Goal: Navigation & Orientation: Understand site structure

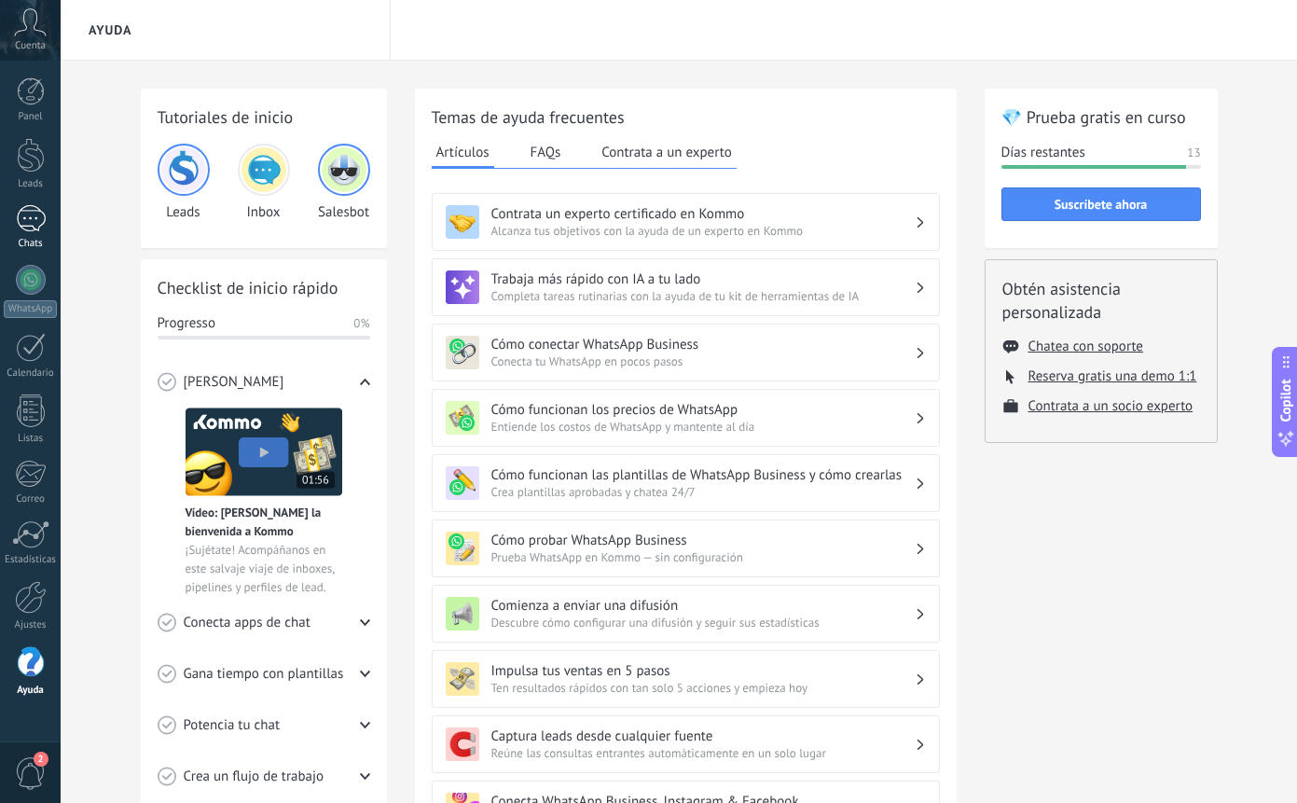
click at [34, 221] on div at bounding box center [31, 218] width 30 height 27
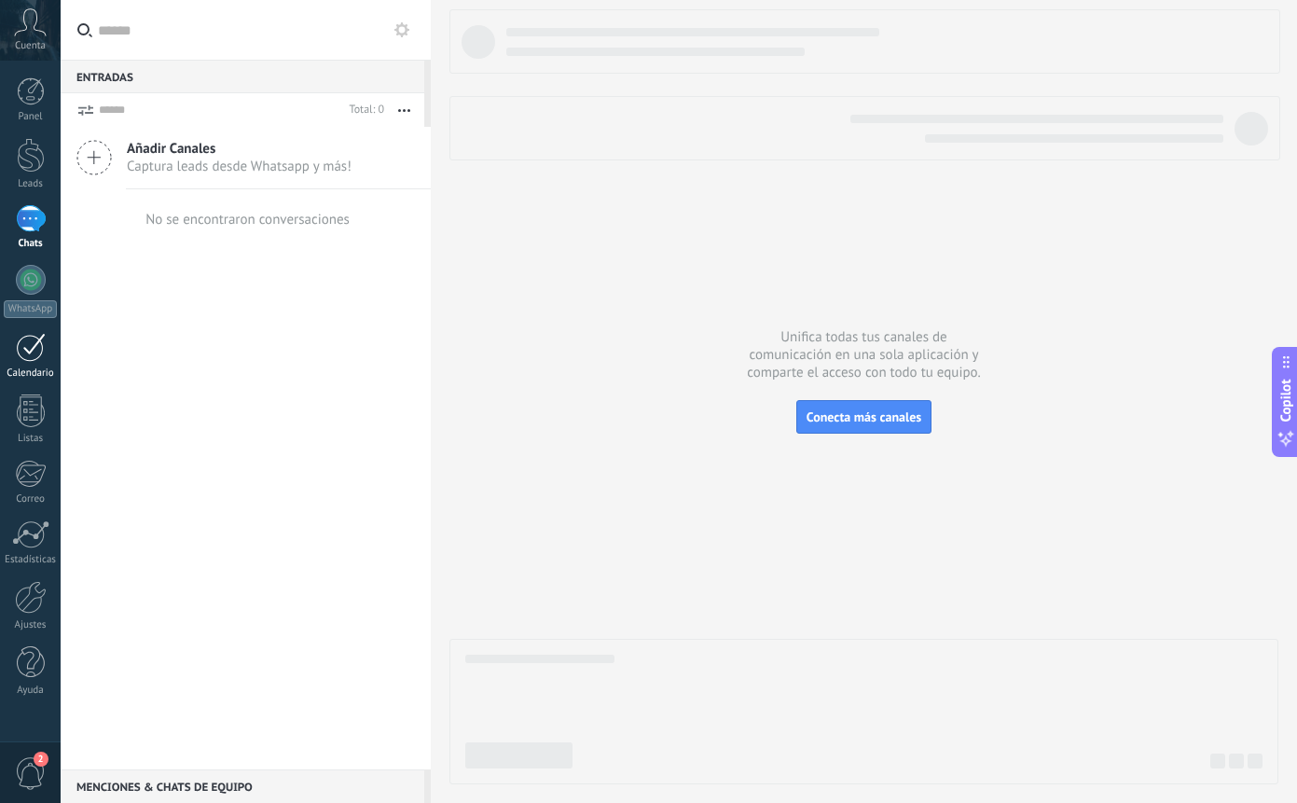
click at [32, 353] on div at bounding box center [31, 347] width 30 height 29
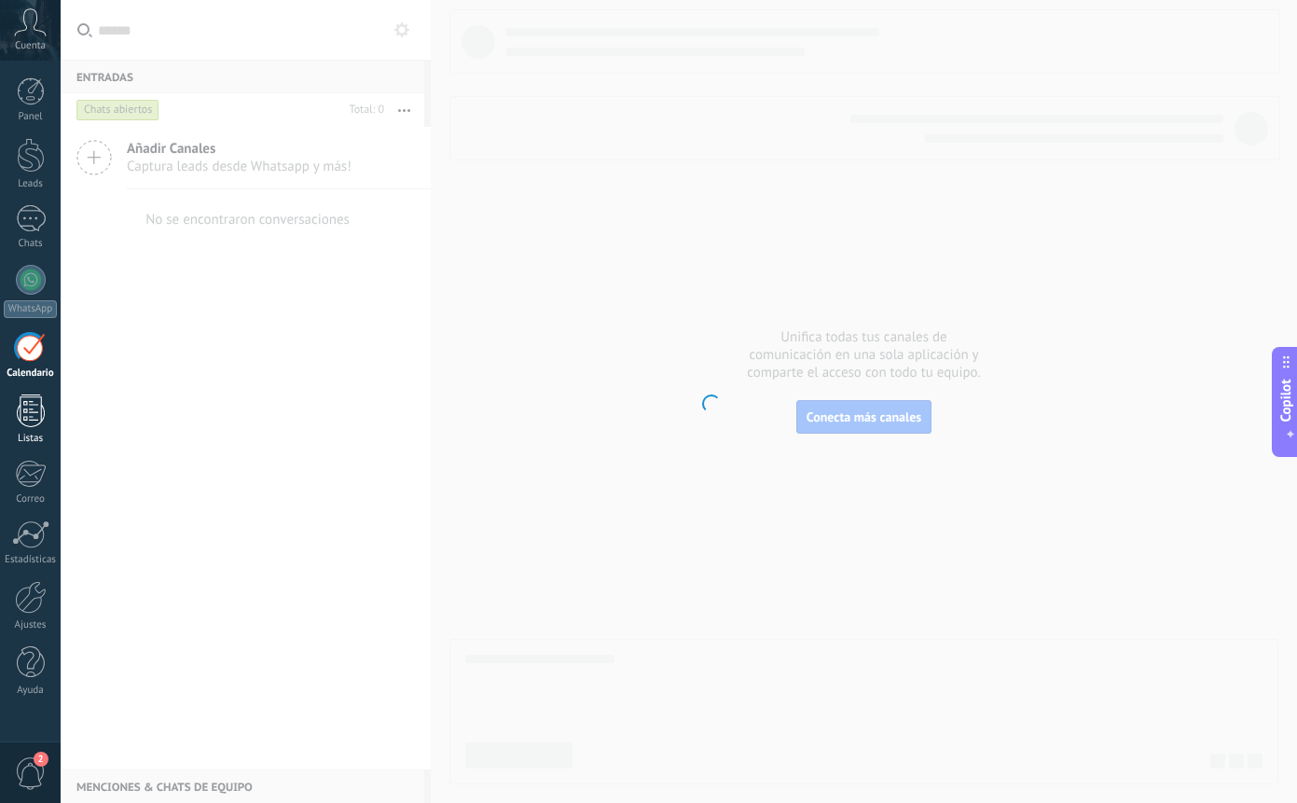
click at [31, 405] on div at bounding box center [31, 411] width 28 height 33
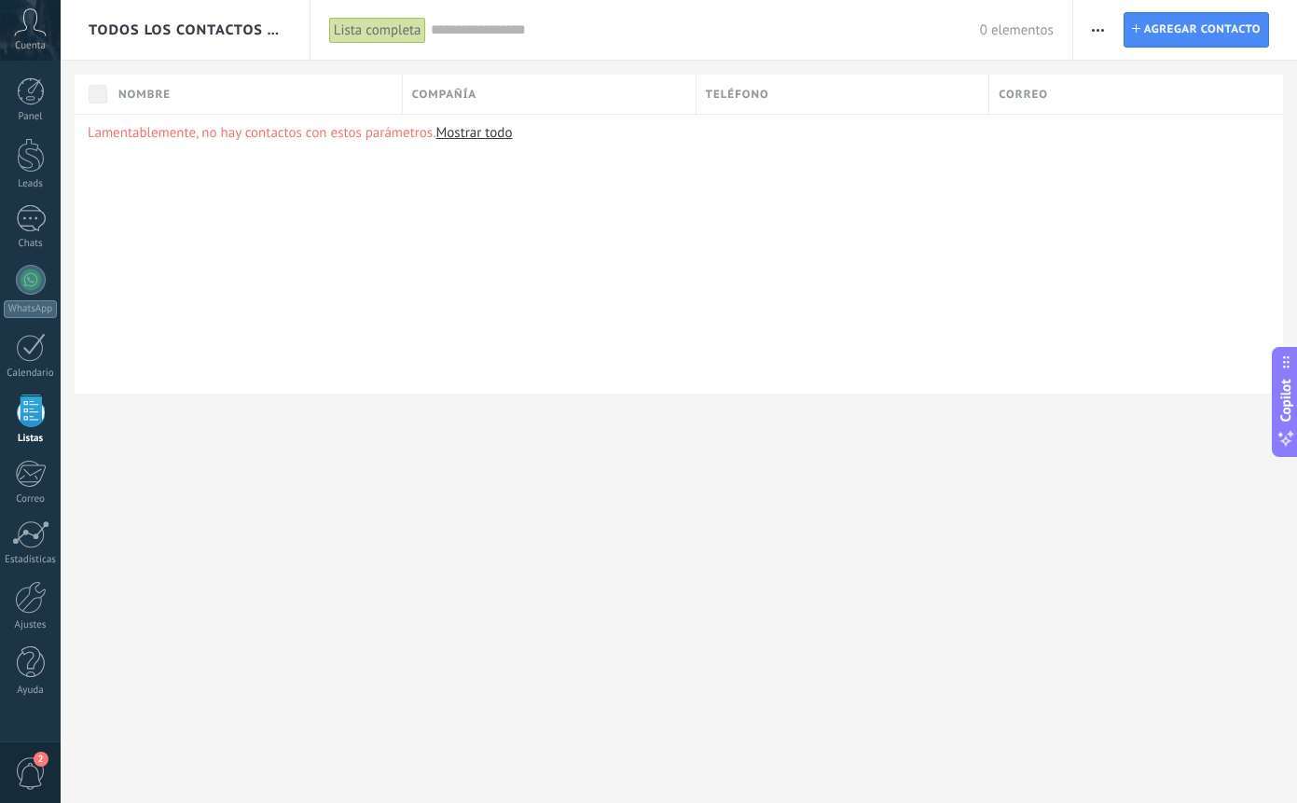
click at [31, 405] on div at bounding box center [31, 411] width 28 height 33
click at [31, 415] on div at bounding box center [31, 411] width 28 height 33
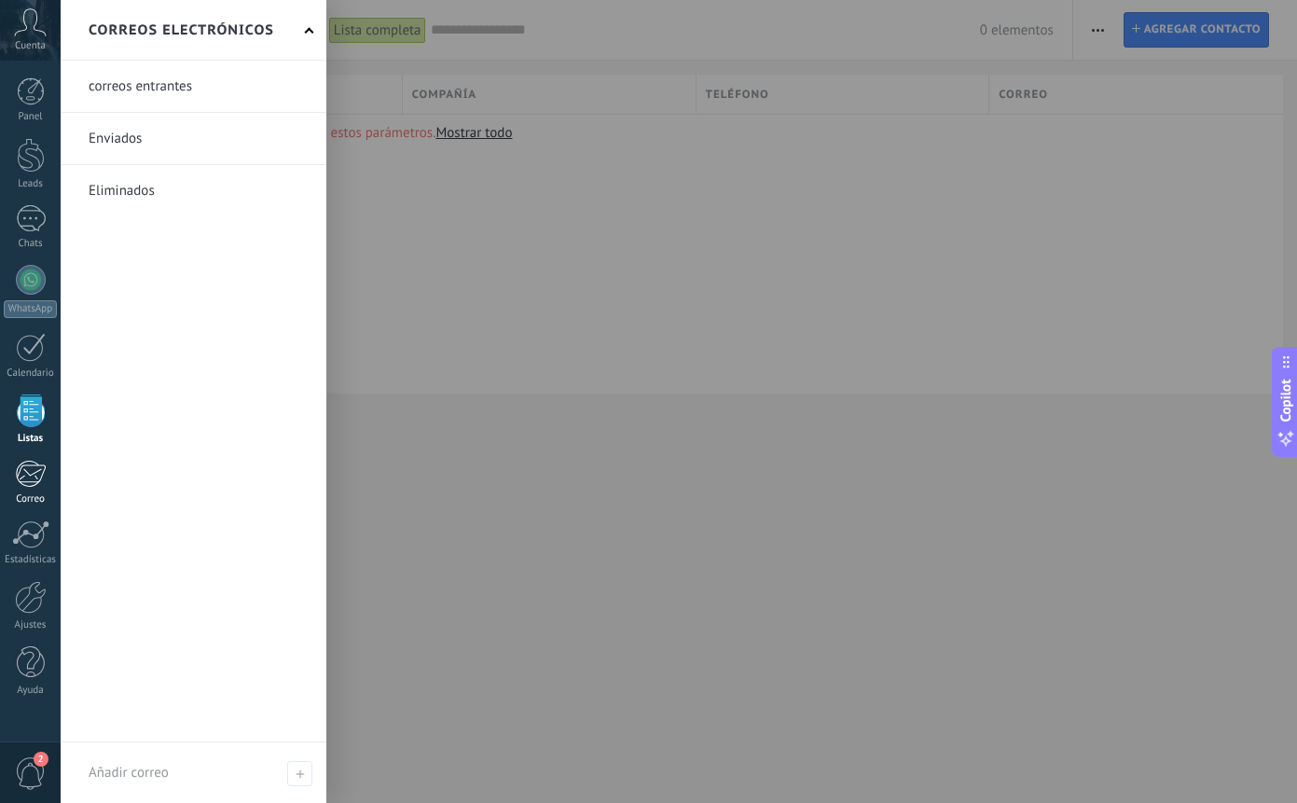
click at [31, 480] on div at bounding box center [30, 474] width 31 height 28
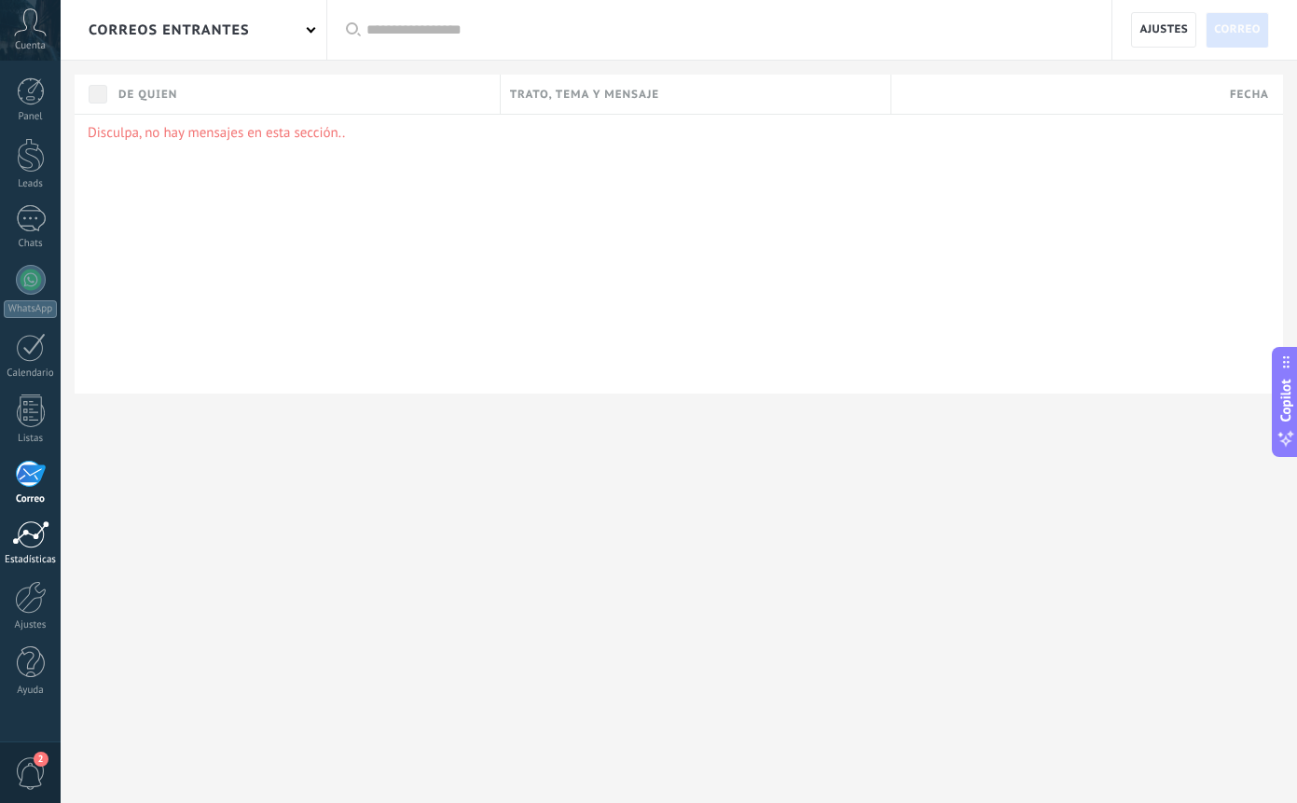
click at [31, 538] on div at bounding box center [30, 534] width 37 height 28
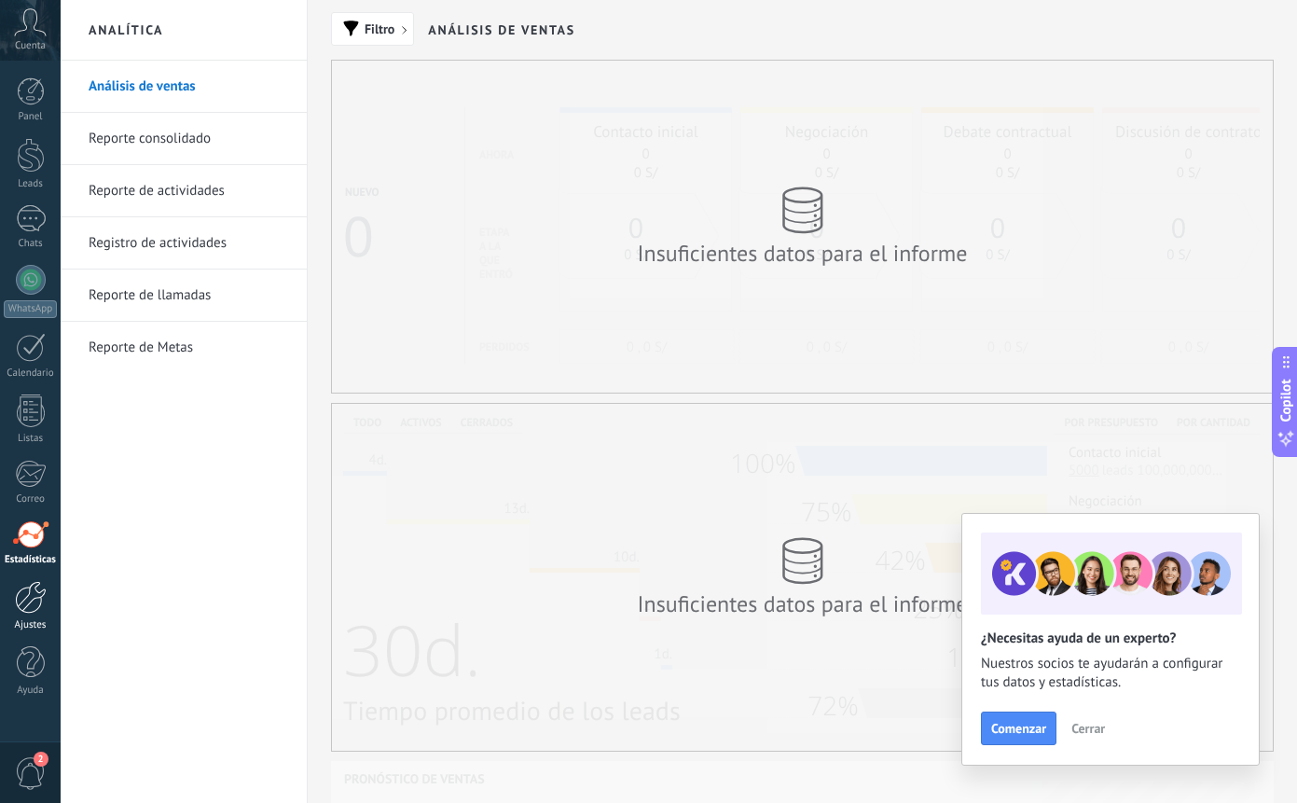
click at [34, 594] on div at bounding box center [31, 597] width 32 height 33
